Goal: Obtain resource: Download file/media

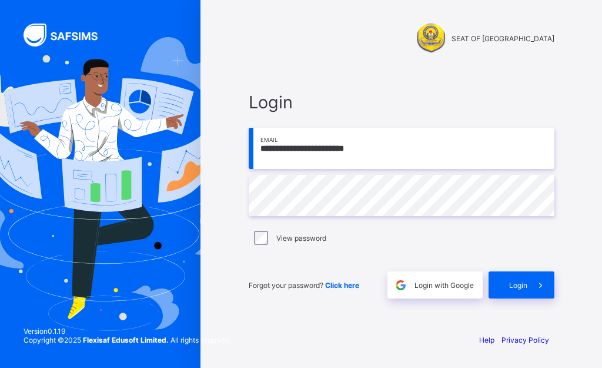
type input "**********"
click at [540, 281] on icon at bounding box center [541, 284] width 12 height 11
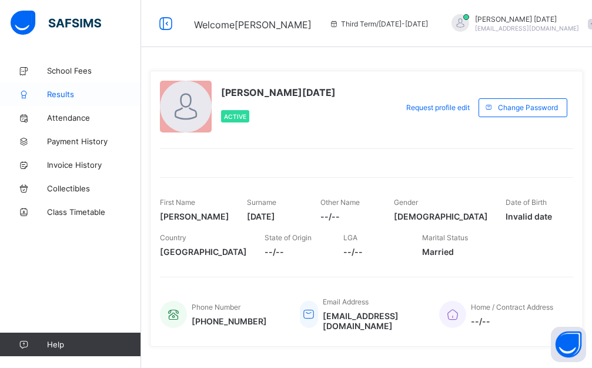
click at [37, 95] on icon at bounding box center [23, 94] width 47 height 9
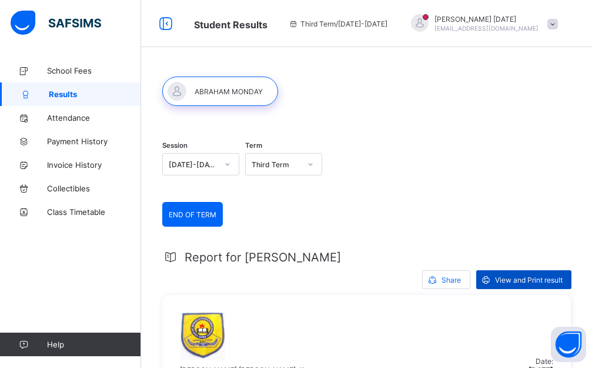
click at [546, 280] on span "View and Print result" at bounding box center [529, 279] width 68 height 9
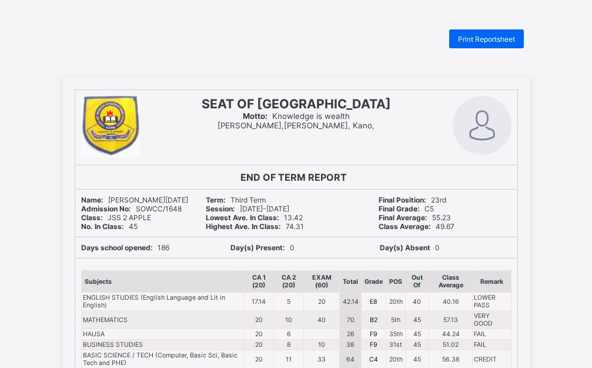
click at [481, 35] on span "Print Reportsheet" at bounding box center [486, 39] width 57 height 9
click at [490, 46] on div "Print Reportsheet" at bounding box center [486, 38] width 75 height 19
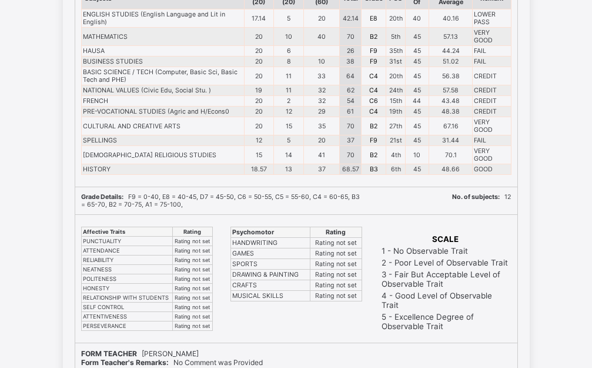
scroll to position [275, 0]
